Goal: Transaction & Acquisition: Subscribe to service/newsletter

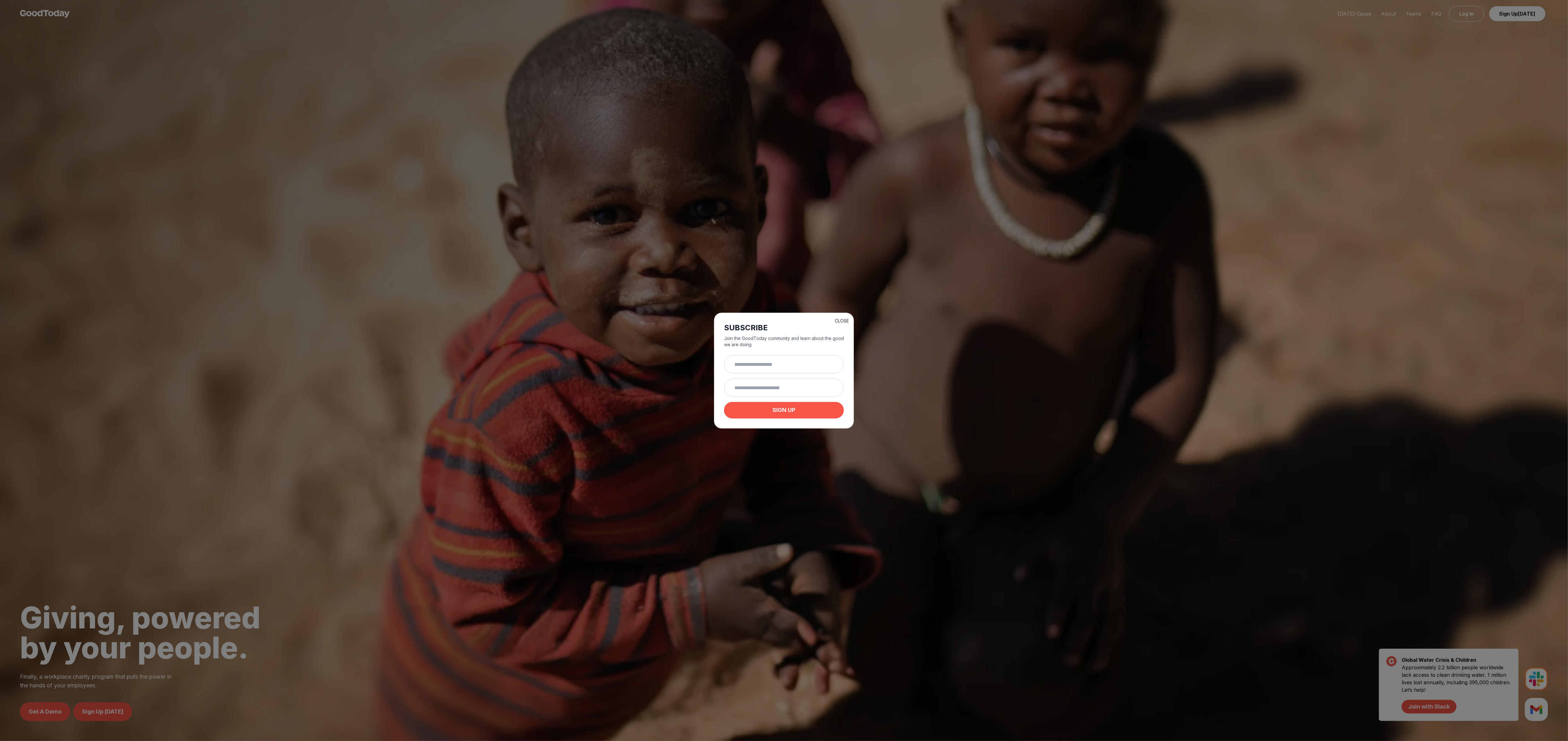
click at [840, 318] on button "CLOSE" at bounding box center [842, 321] width 14 height 6
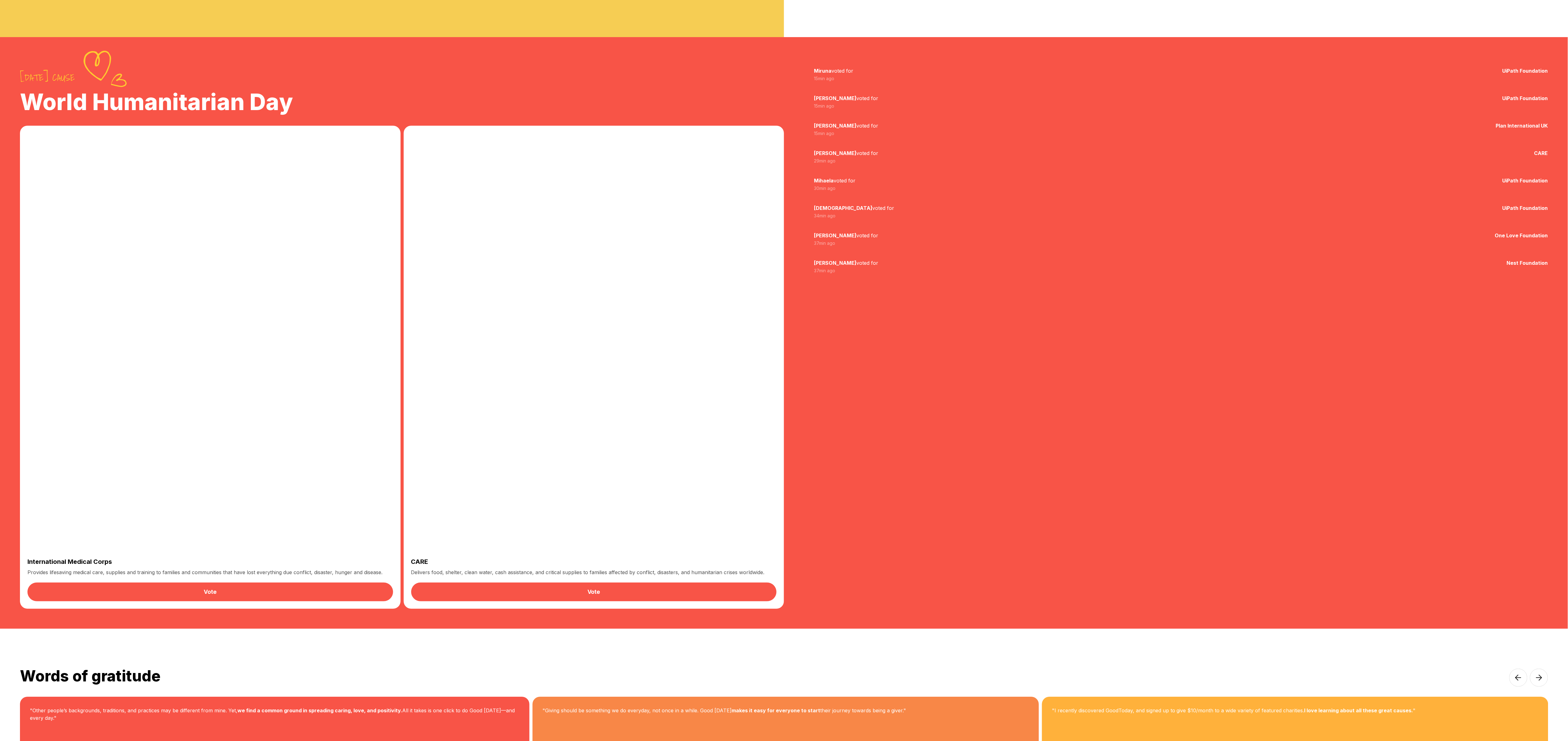
scroll to position [1322, 0]
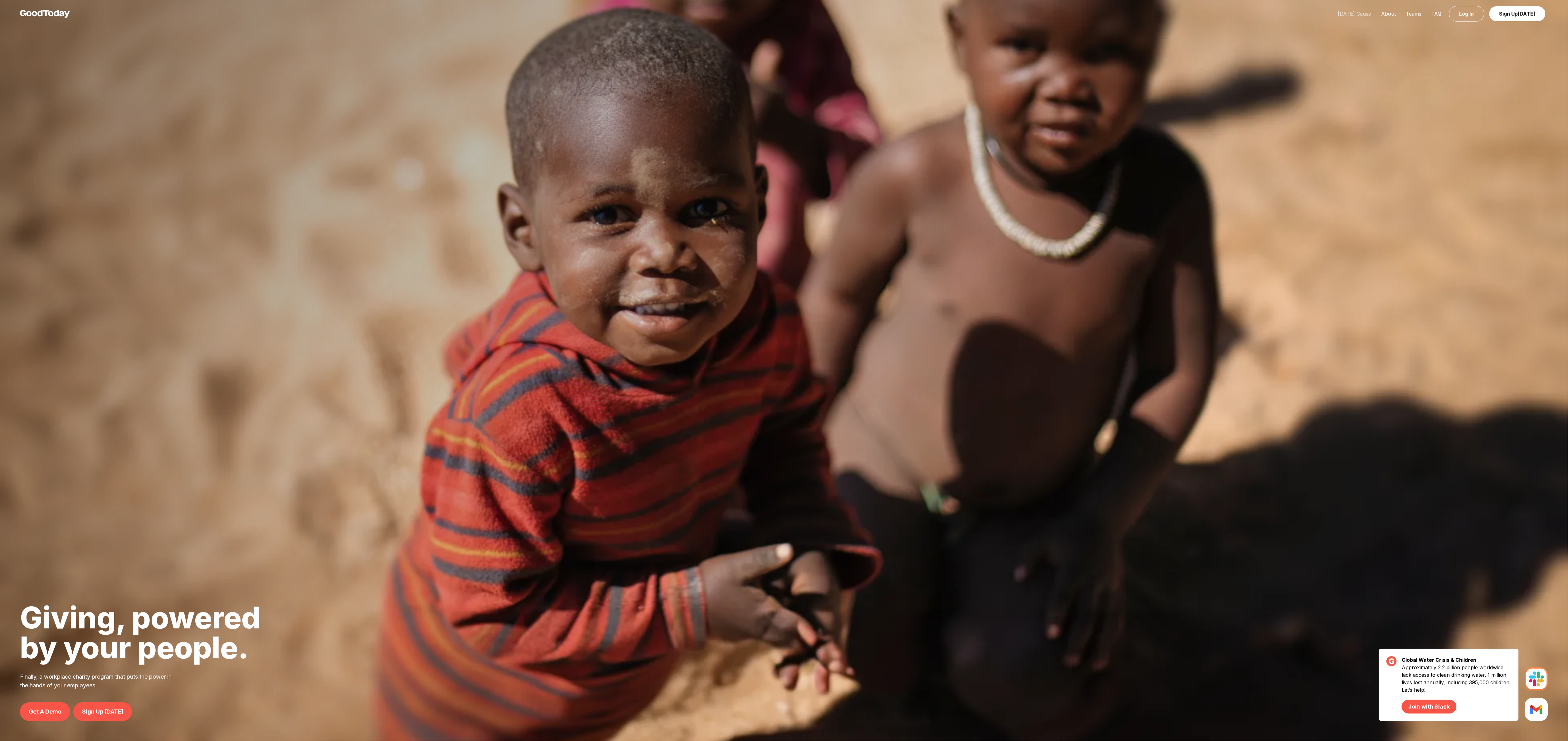
click at [1361, 10] on link "[DATE] Cause" at bounding box center [1354, 13] width 43 height 6
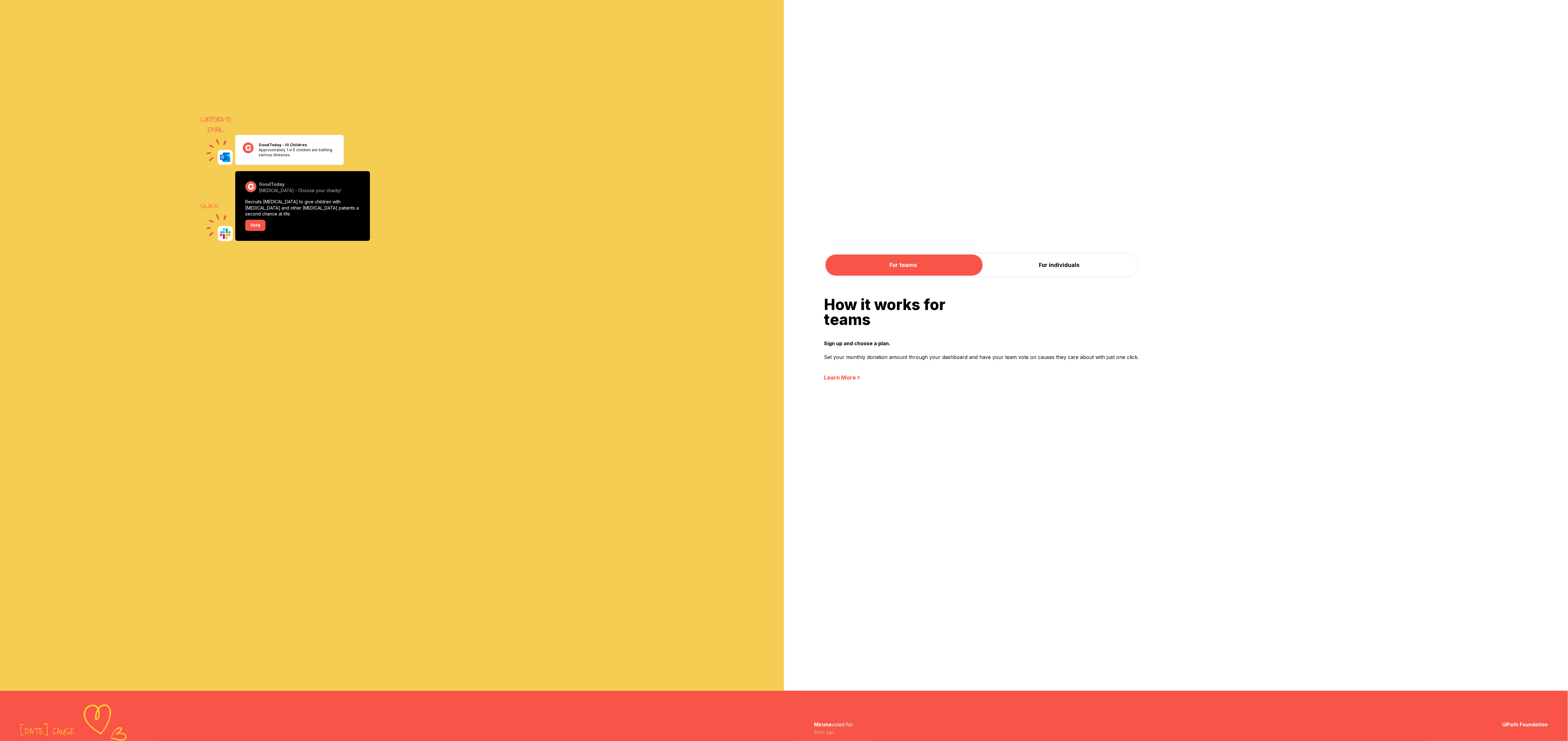
scroll to position [964, 0]
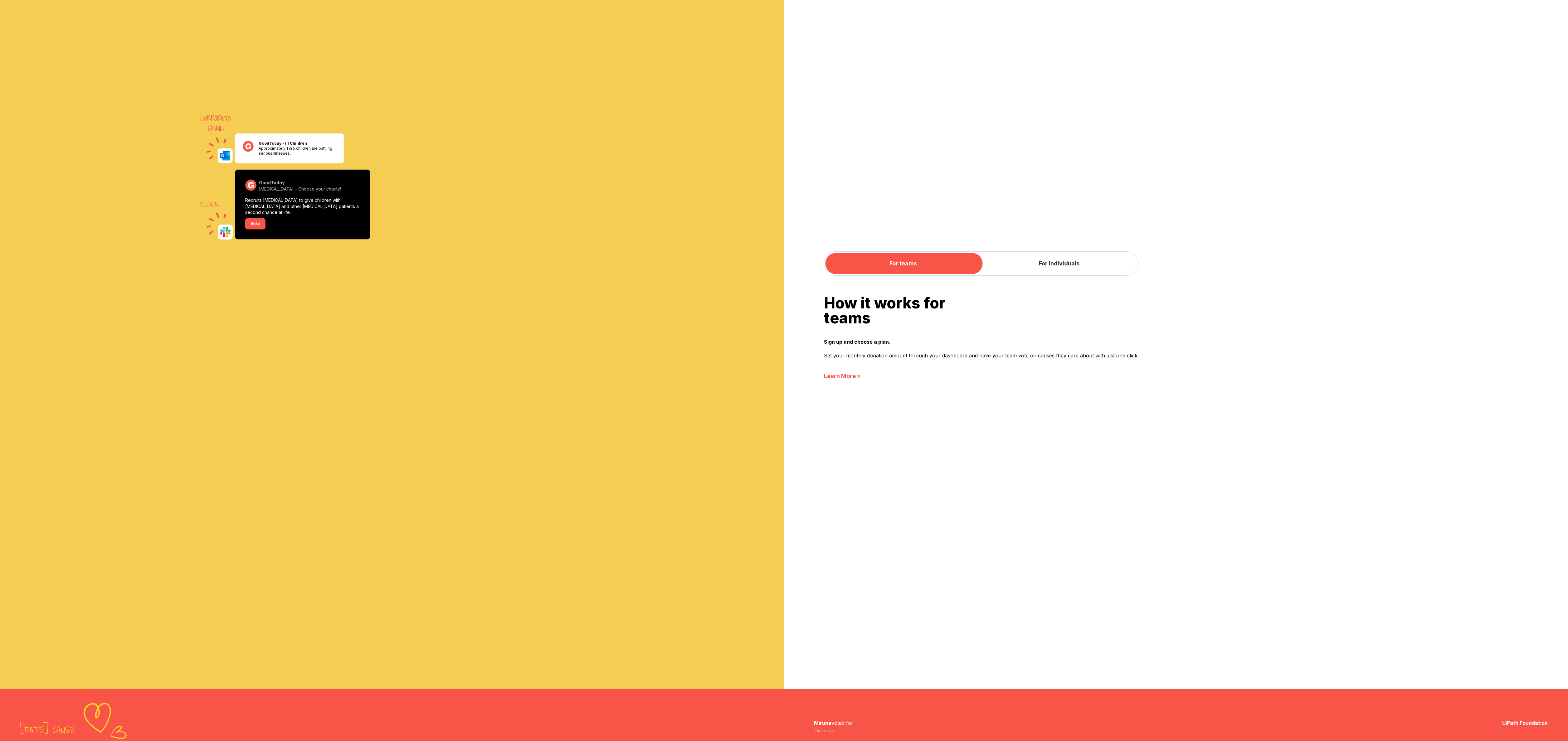
click at [1051, 267] on button "For individuals" at bounding box center [1059, 263] width 156 height 21
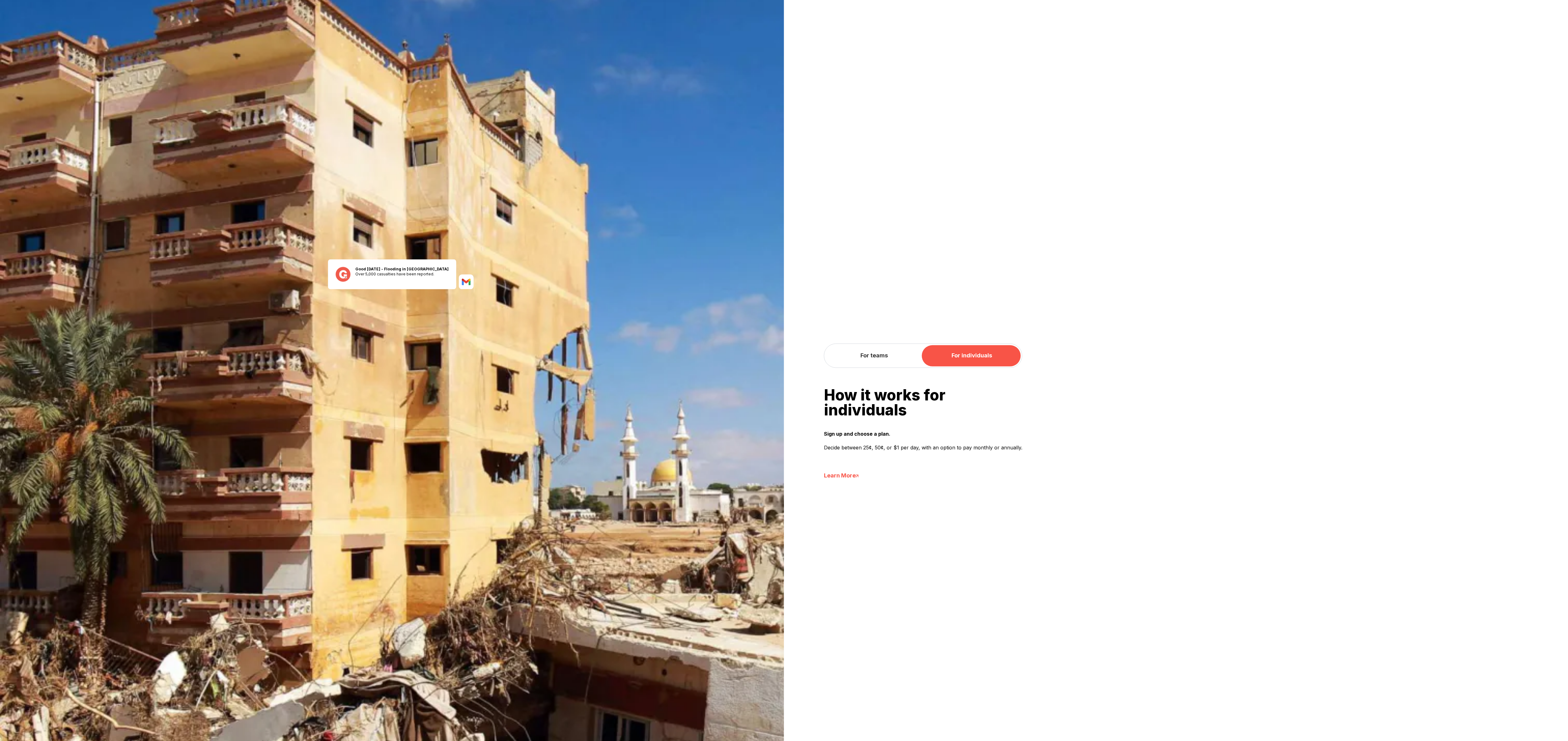
click at [886, 361] on button "For teams" at bounding box center [874, 355] width 97 height 21
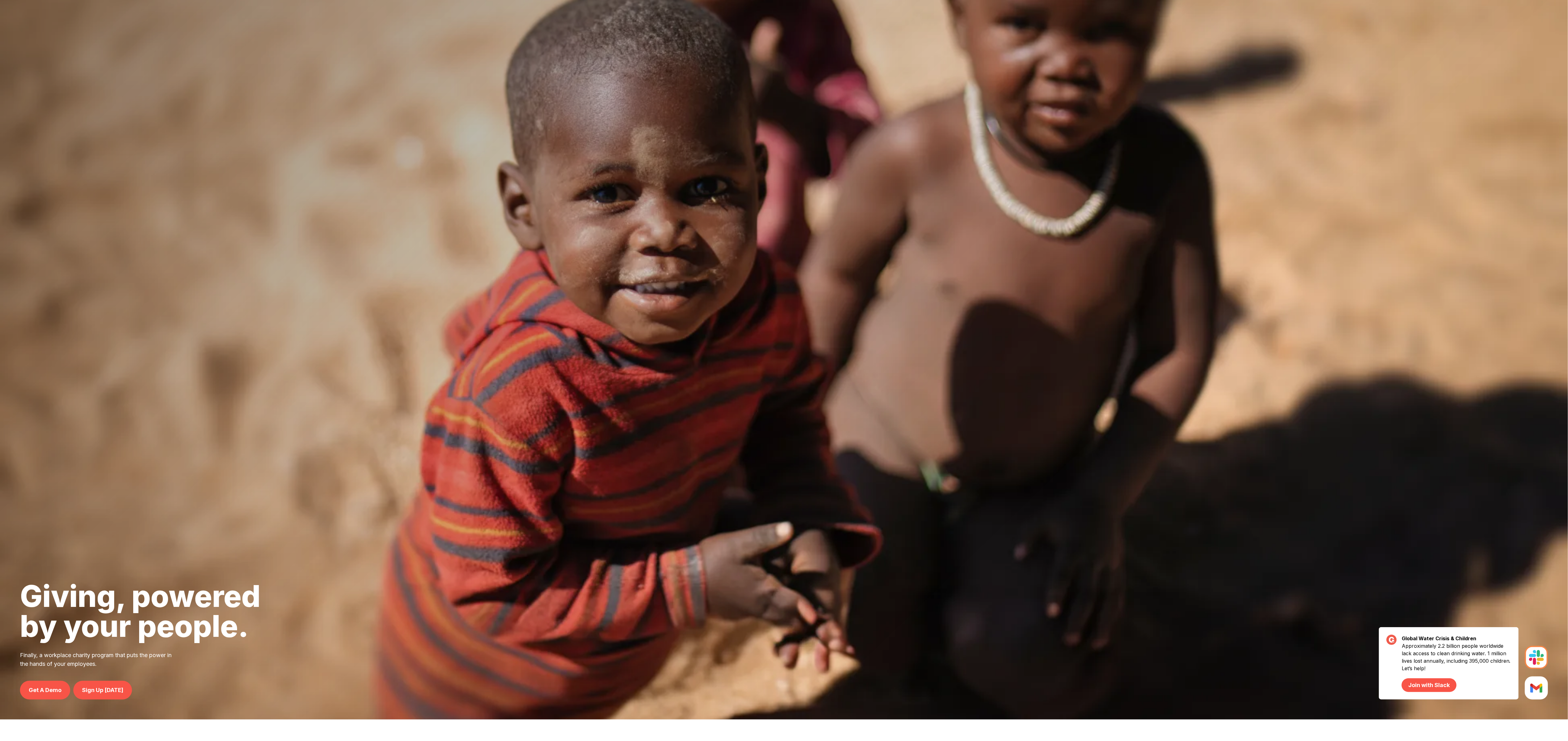
scroll to position [0, 0]
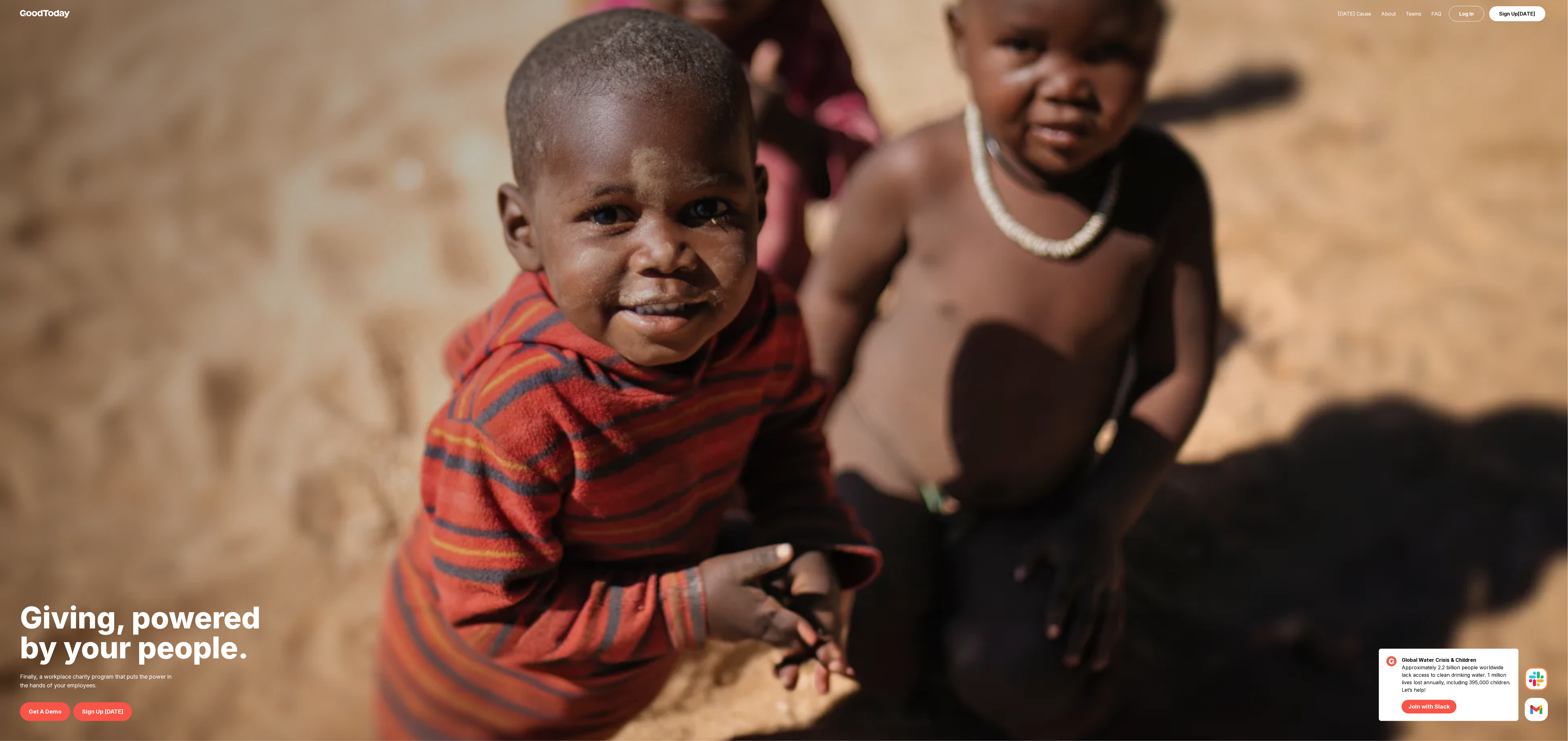
click at [43, 15] on img at bounding box center [45, 13] width 50 height 8
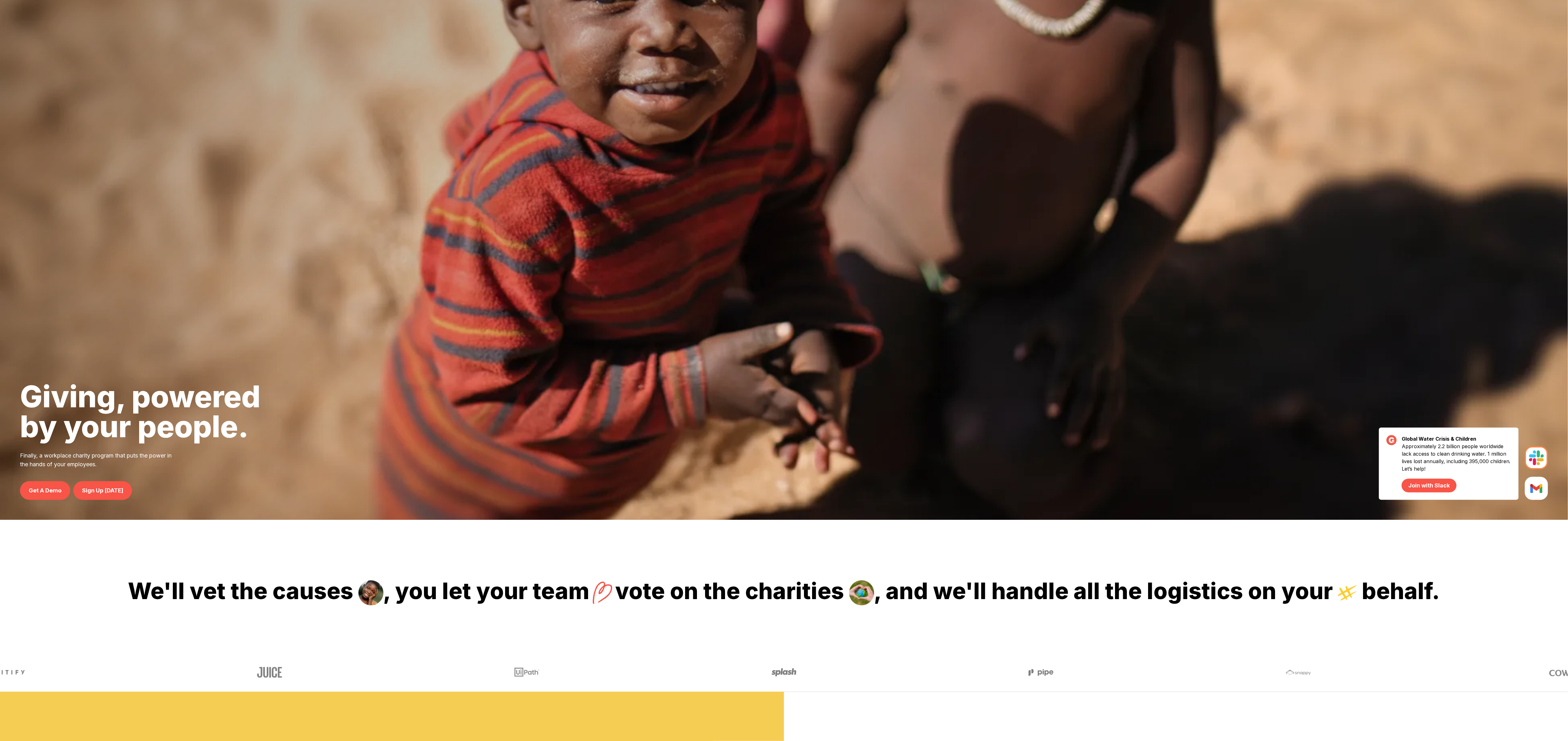
scroll to position [222, 0]
click at [120, 484] on link "Sign Up [DATE]" at bounding box center [102, 489] width 58 height 19
